Goal: Navigation & Orientation: Find specific page/section

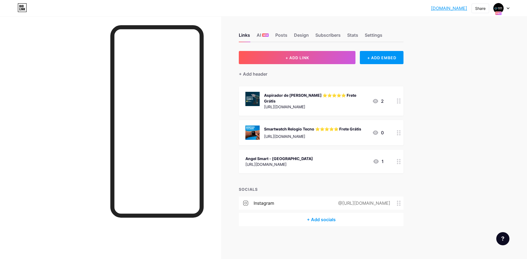
click at [508, 8] on icon at bounding box center [508, 8] width 3 height 2
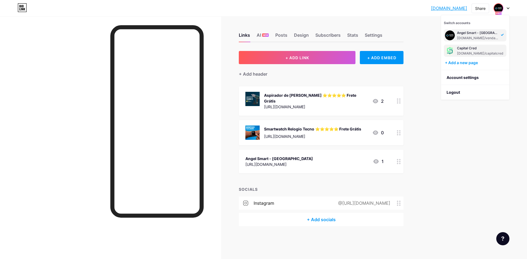
click at [480, 49] on div "Capital Cred" at bounding box center [480, 48] width 46 height 4
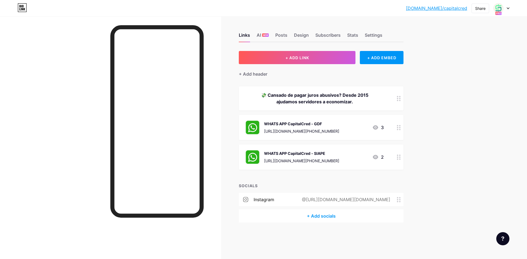
click at [505, 8] on div at bounding box center [501, 8] width 16 height 10
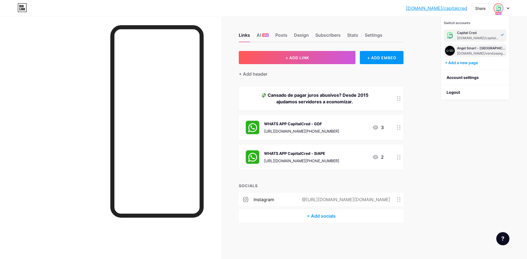
click at [471, 49] on div "Angel Smart - [GEOGRAPHIC_DATA]" at bounding box center [481, 48] width 48 height 4
